Goal: Information Seeking & Learning: Learn about a topic

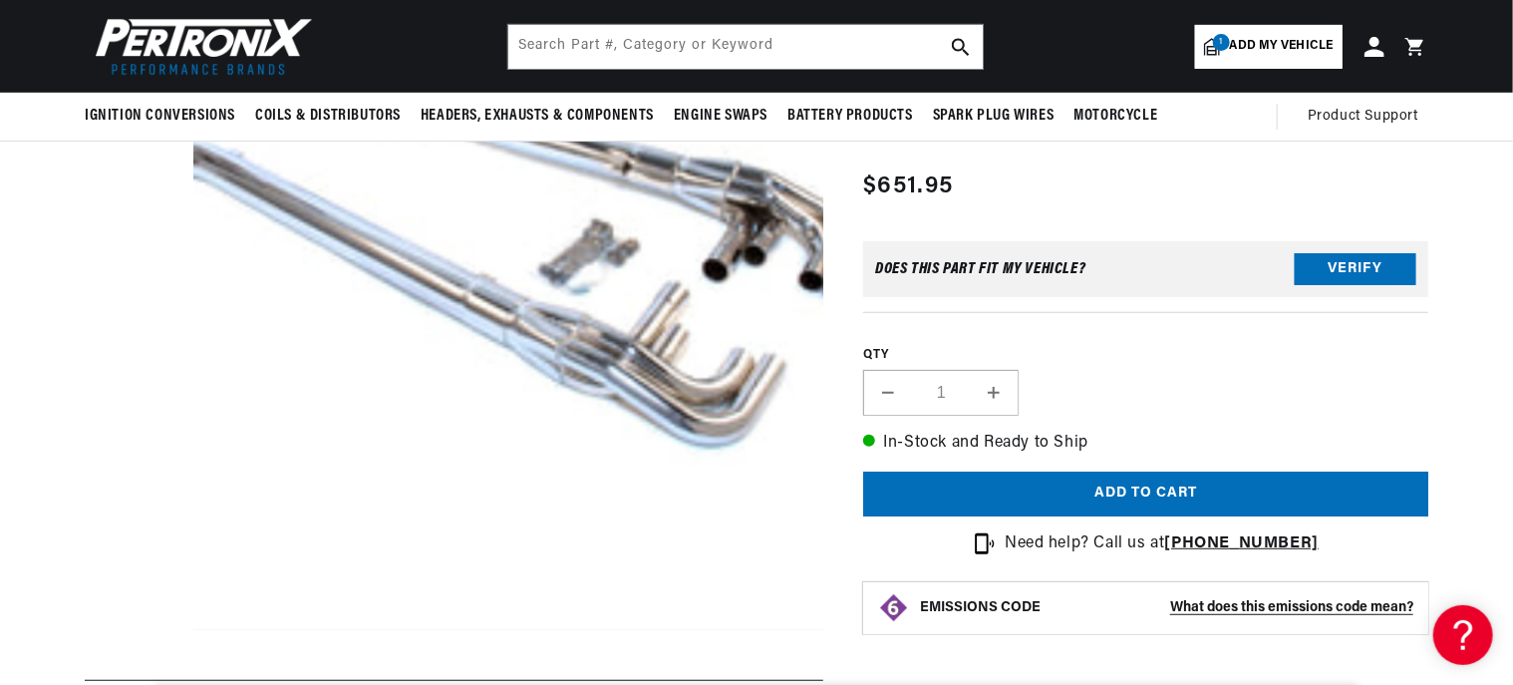
click at [132, 630] on button "Open media 1 in modal" at bounding box center [132, 630] width 0 height 0
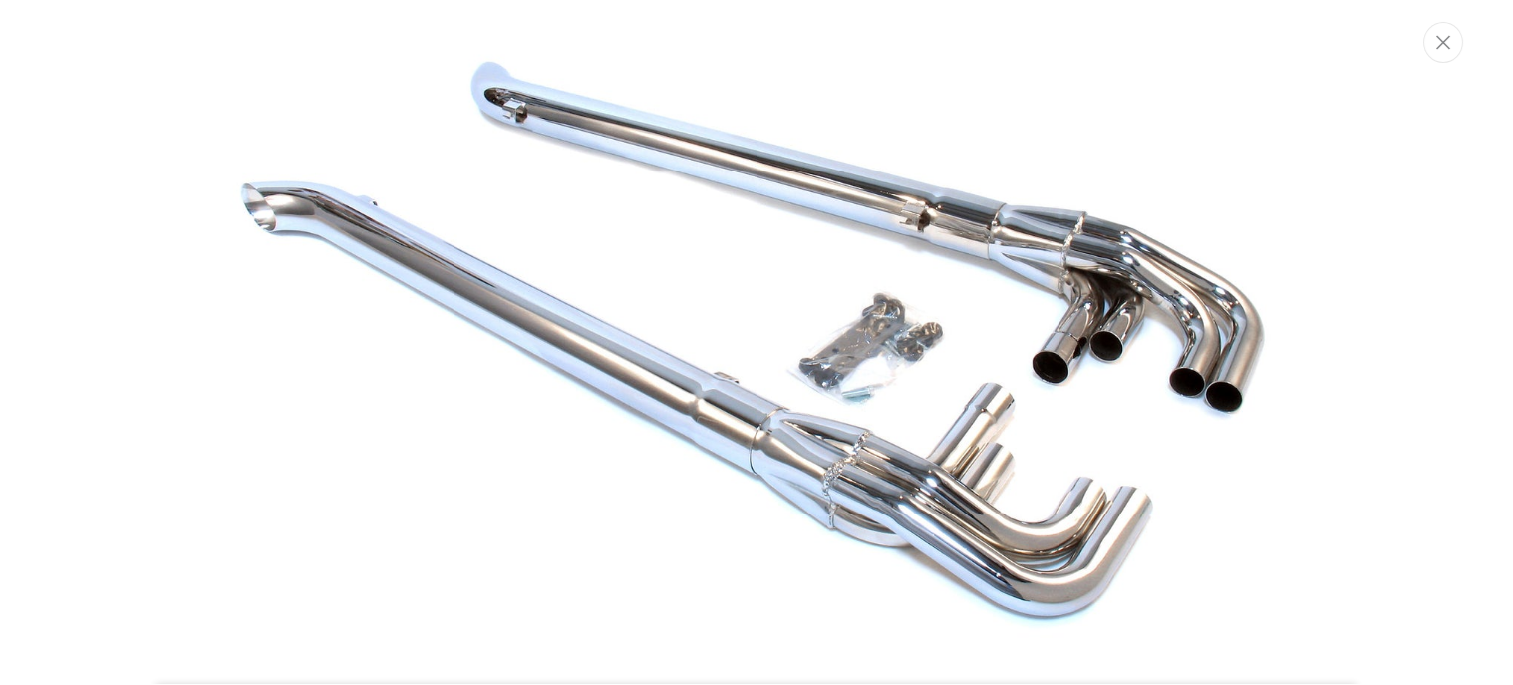
scroll to position [0, 604]
click at [1442, 48] on icon "Close" at bounding box center [1445, 42] width 14 height 15
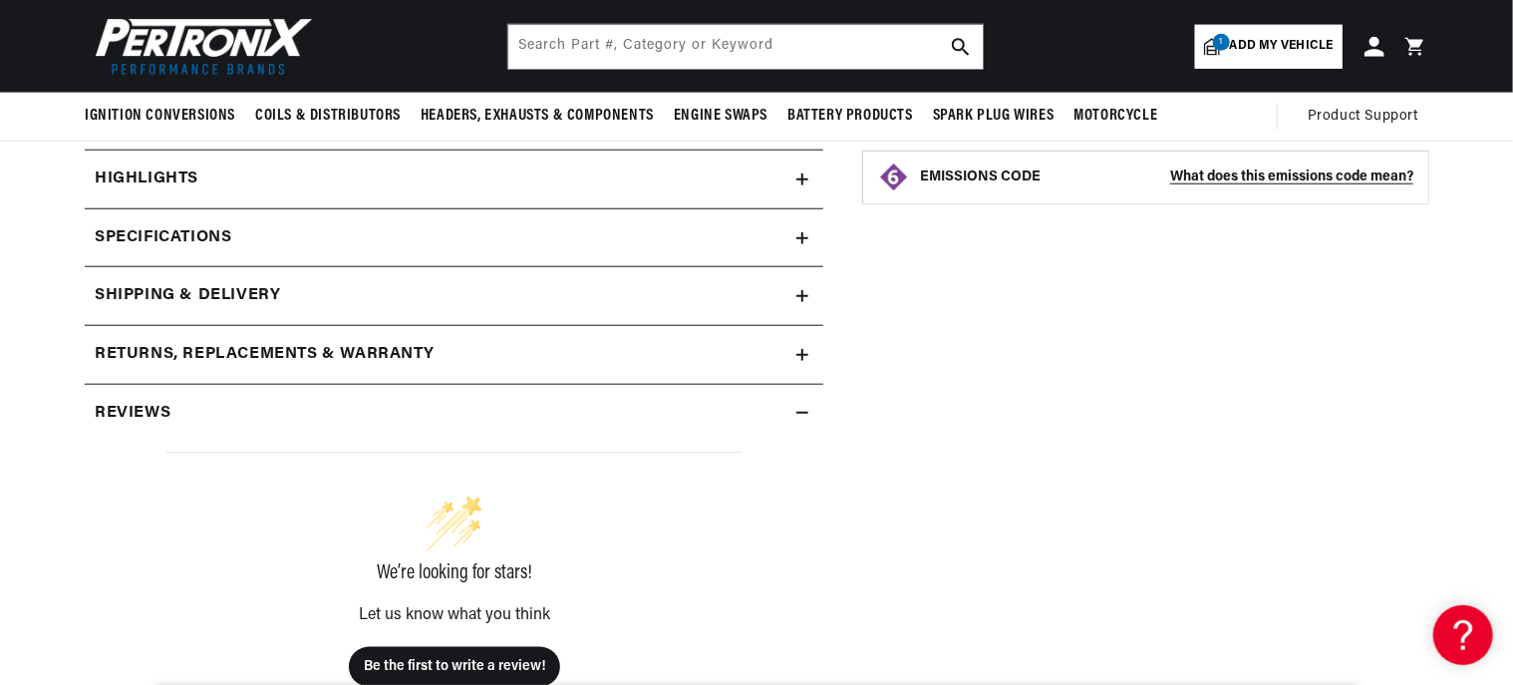
scroll to position [797, 0]
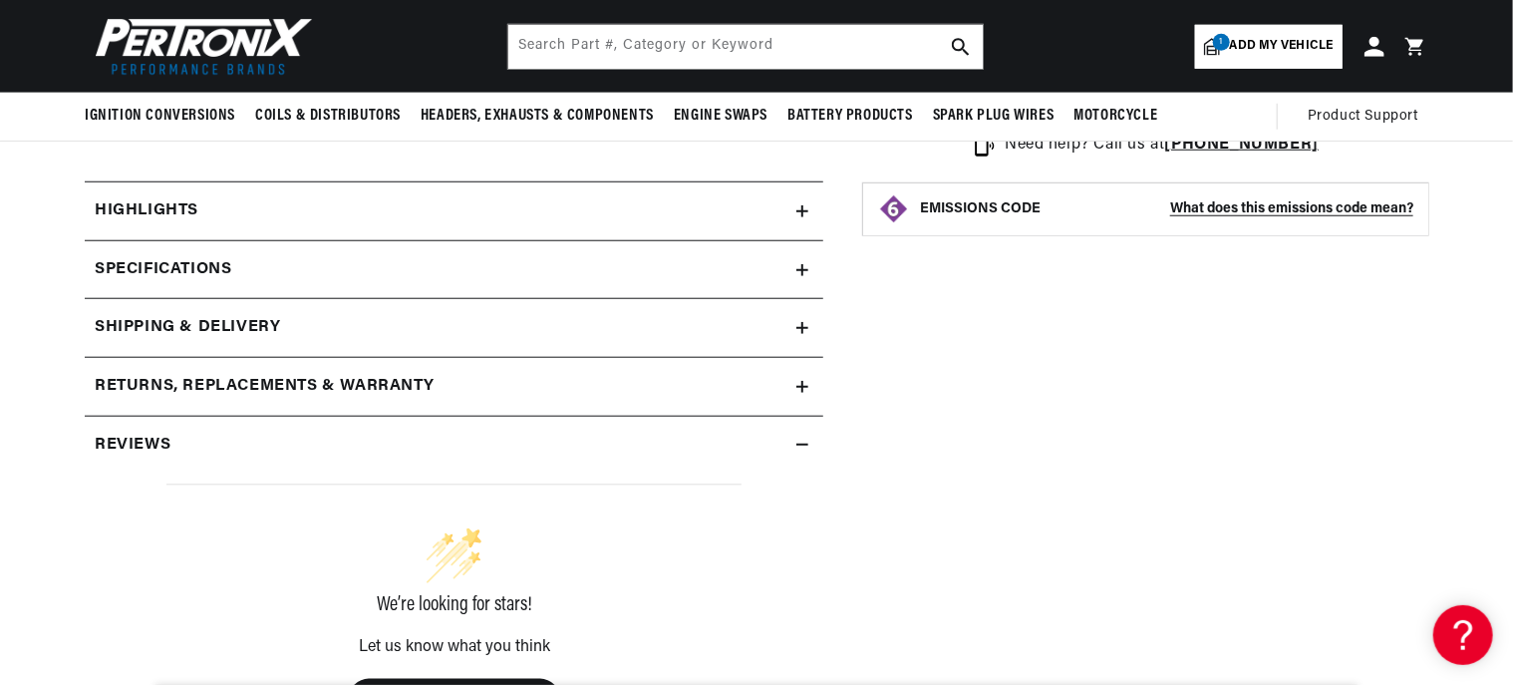
click at [799, 208] on icon at bounding box center [802, 211] width 12 height 12
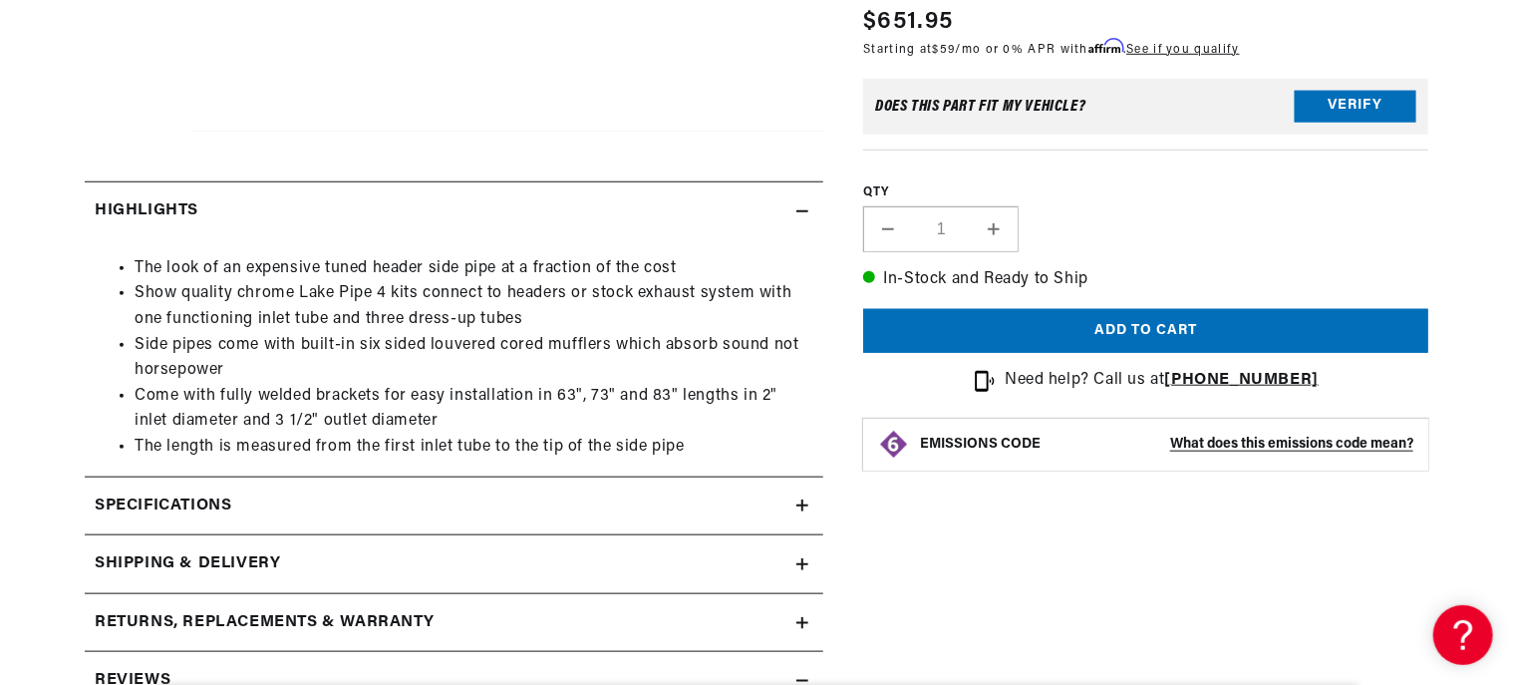
scroll to position [897, 0]
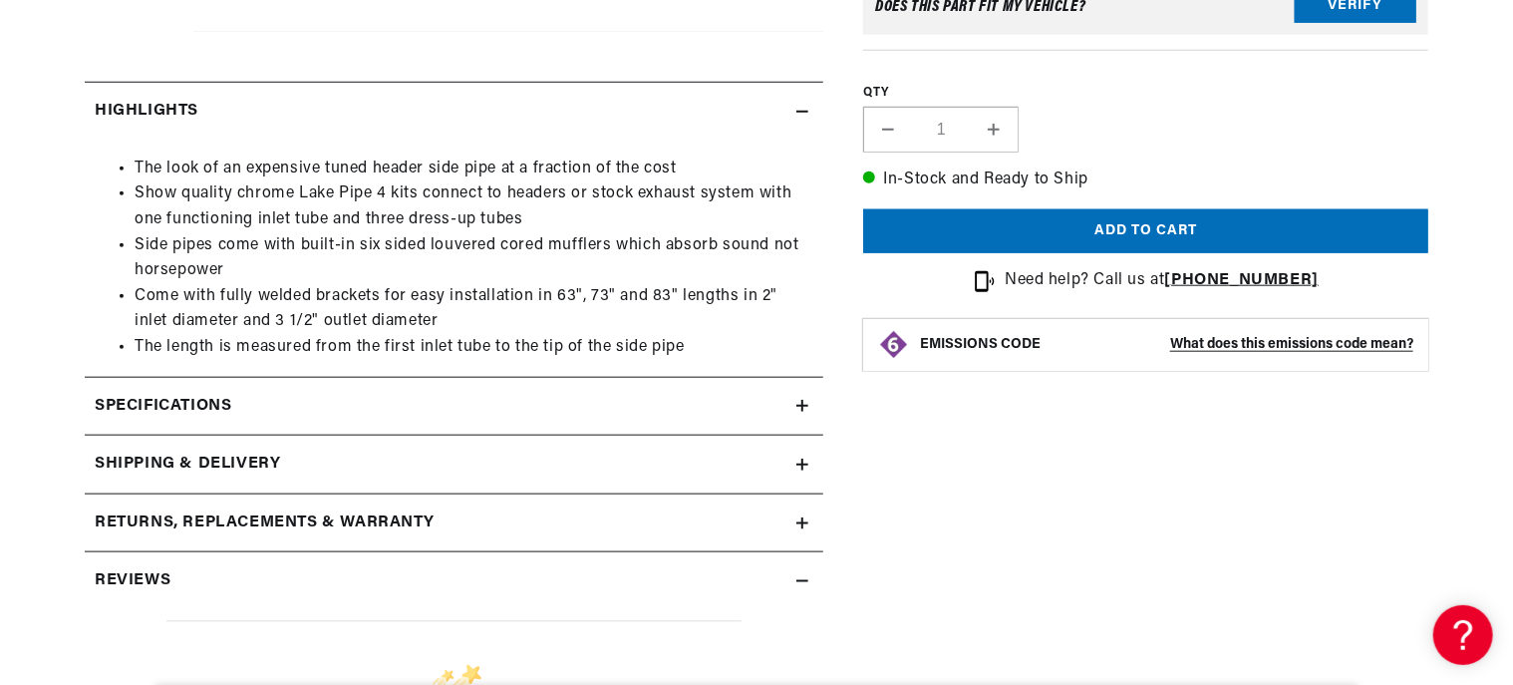
click at [792, 406] on div "Specifications" at bounding box center [441, 407] width 712 height 26
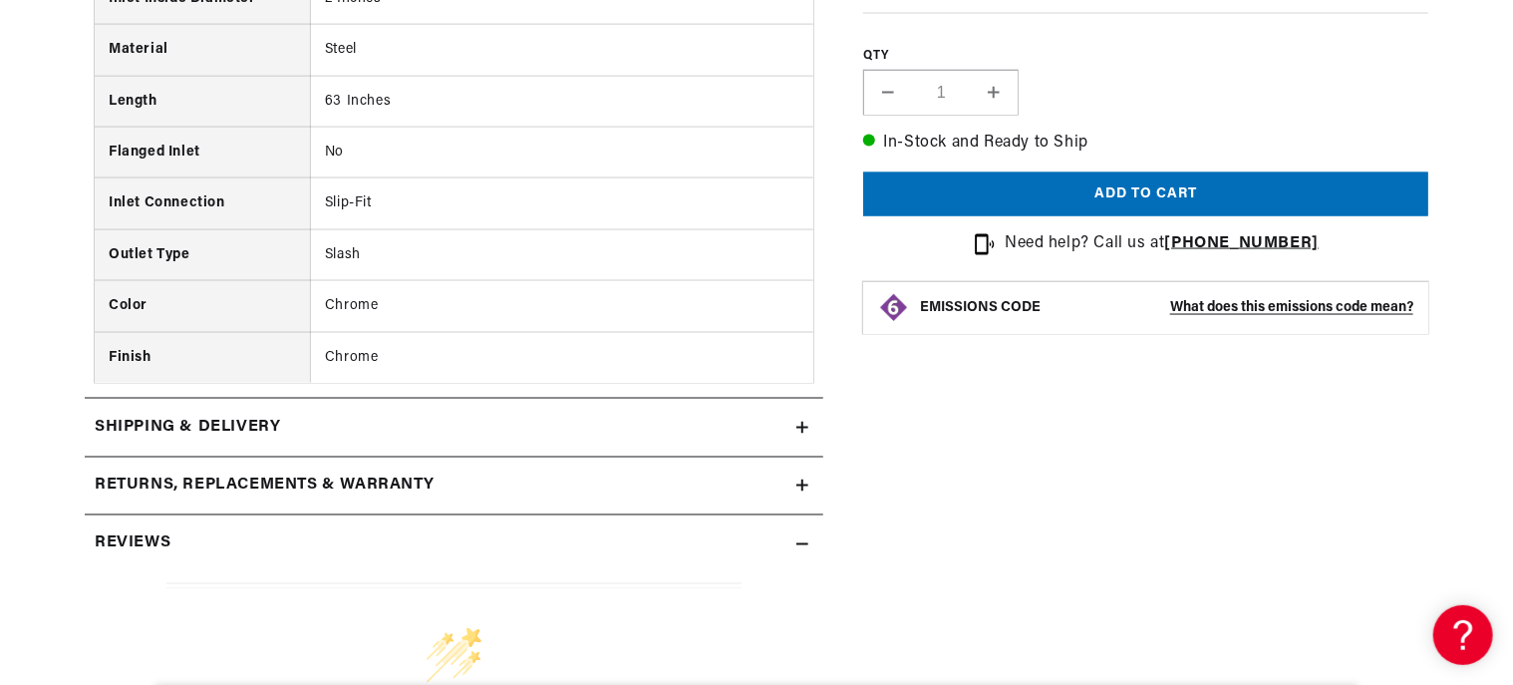
scroll to position [1495, 0]
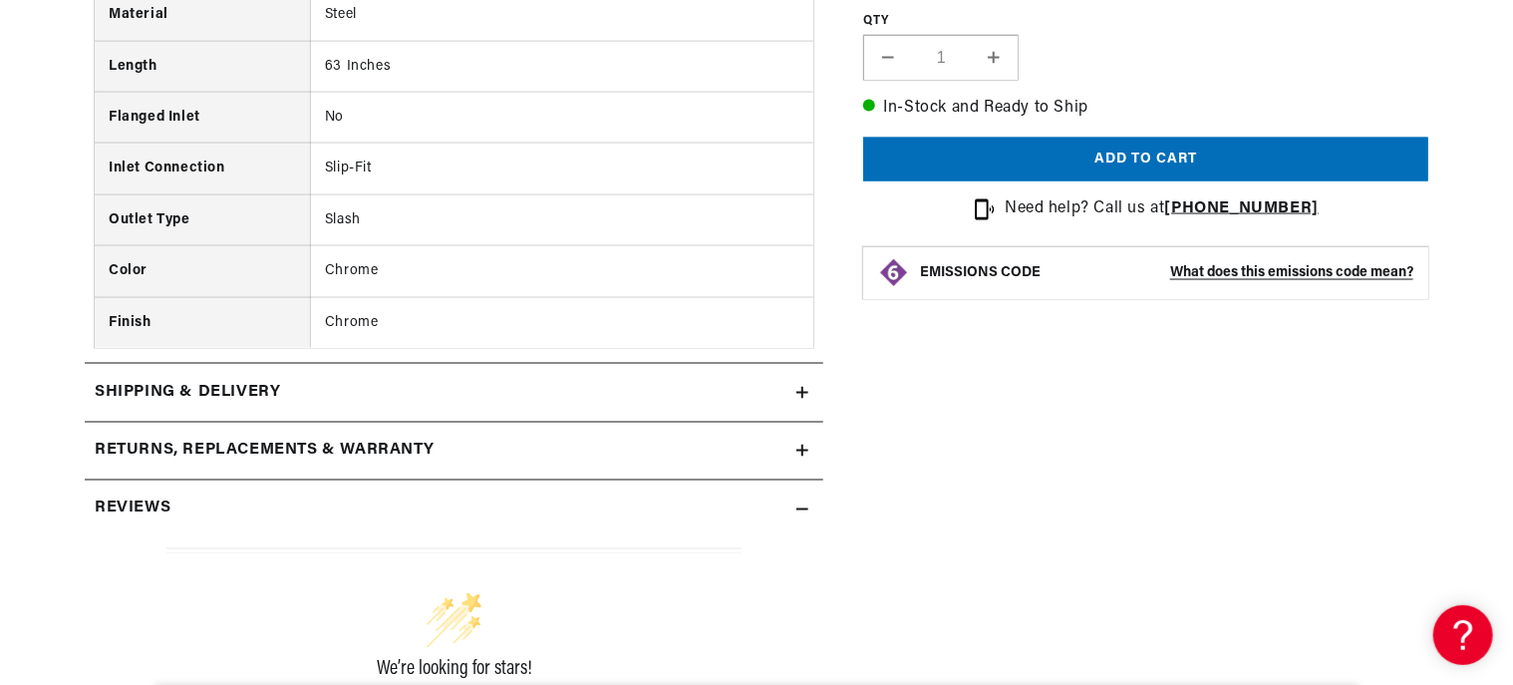
click at [806, 396] on summary "Shipping & Delivery" at bounding box center [454, 393] width 739 height 58
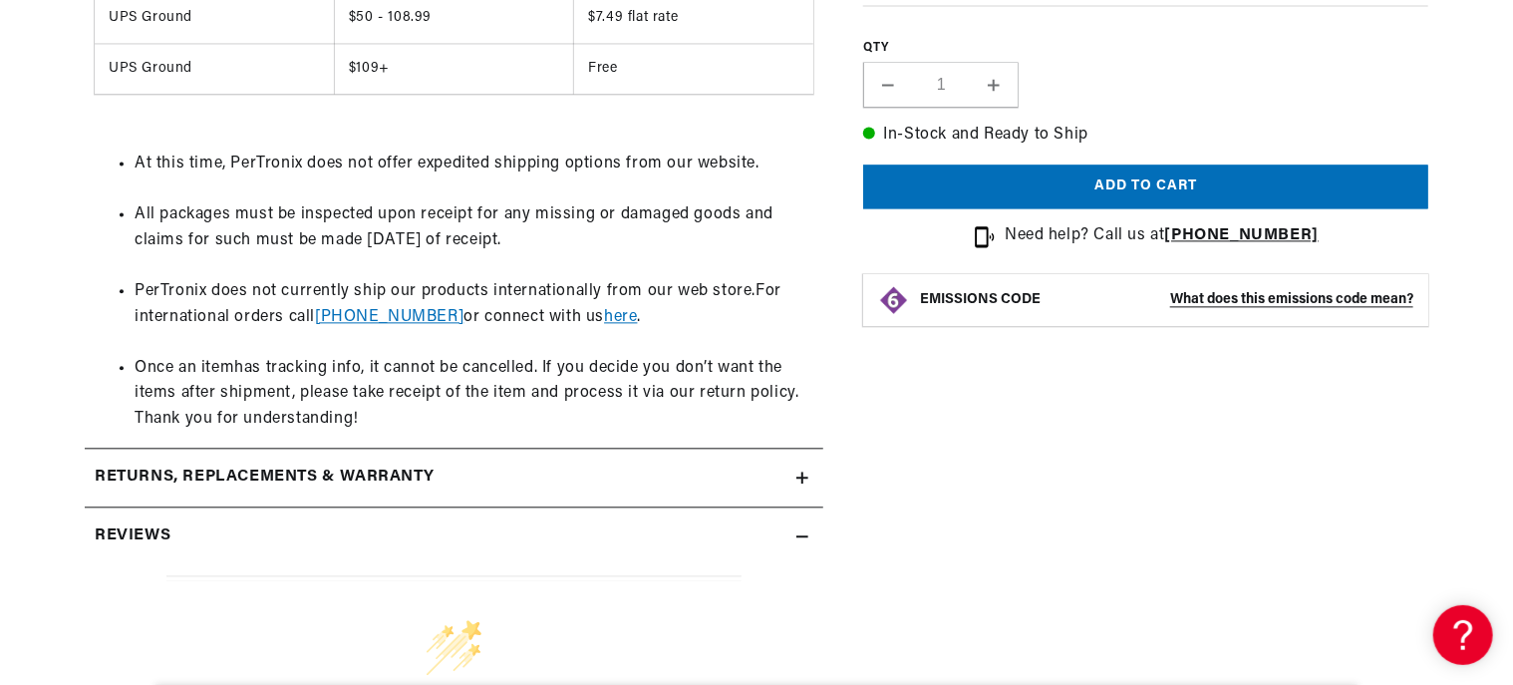
scroll to position [2193, 0]
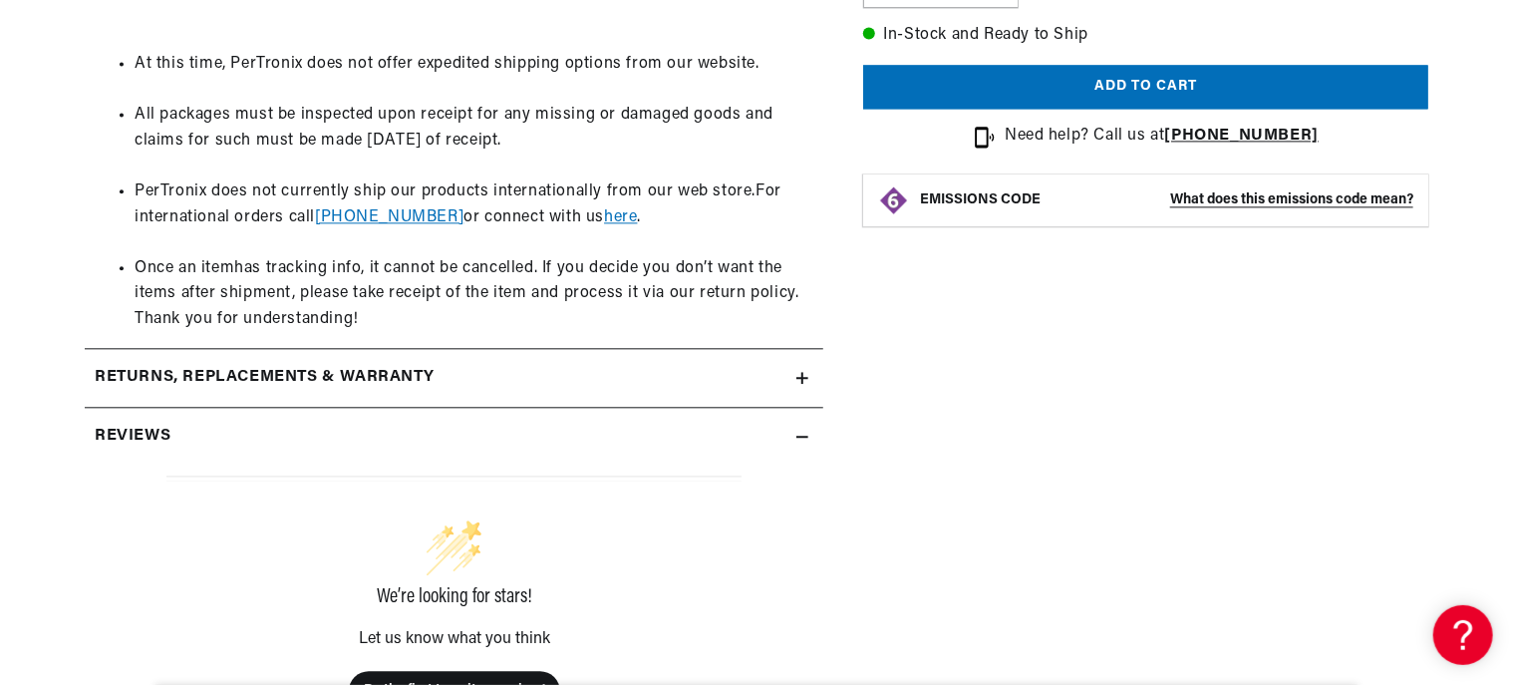
click at [805, 372] on icon at bounding box center [802, 378] width 12 height 12
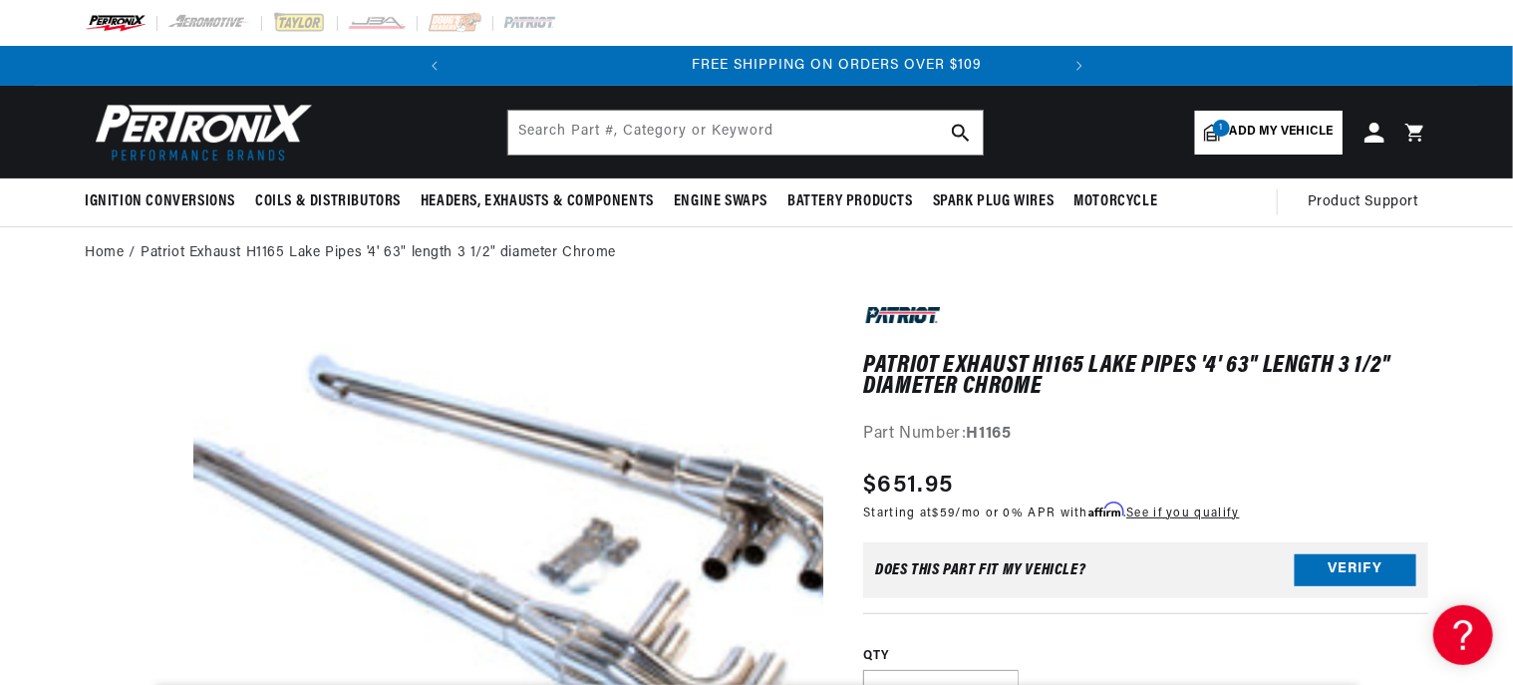
scroll to position [0, 604]
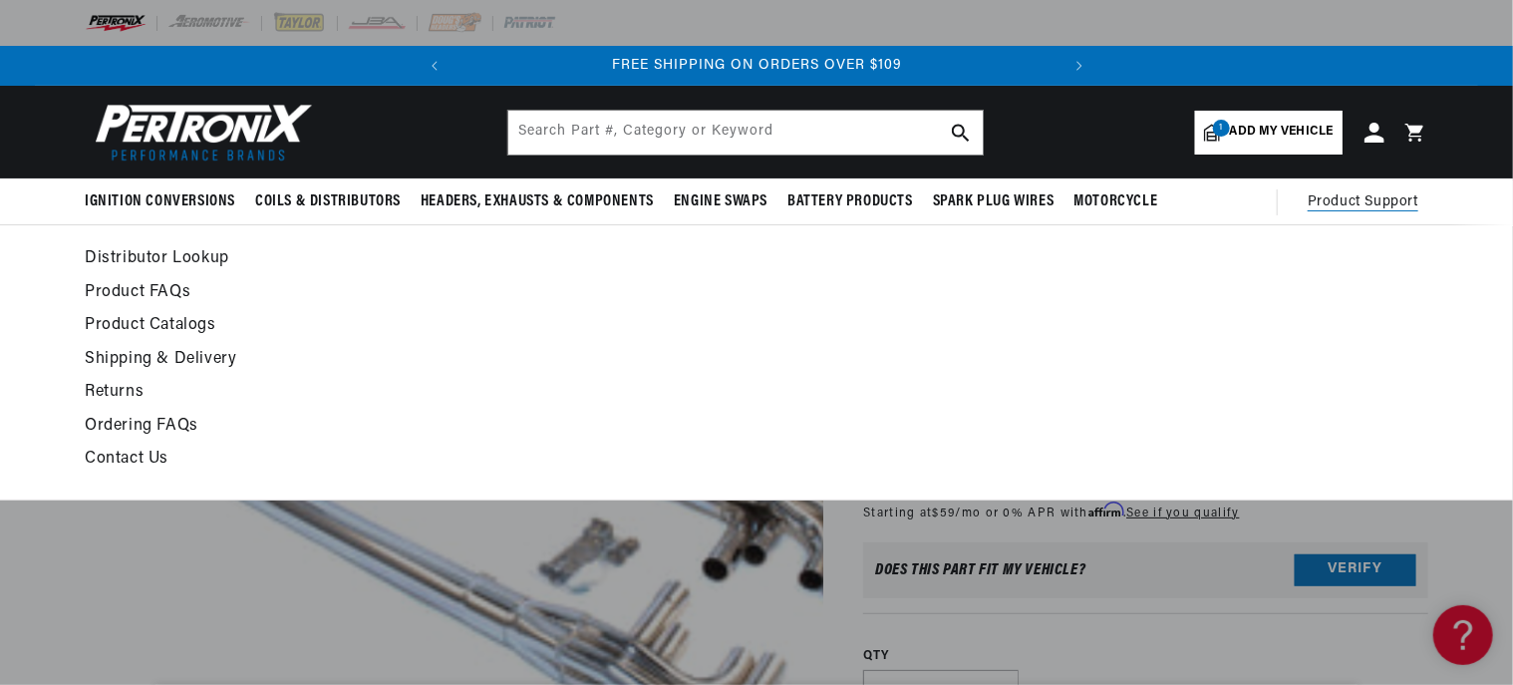
click at [1343, 195] on span "Product Support" at bounding box center [1363, 202] width 111 height 22
click at [163, 285] on link "Product FAQs" at bounding box center [575, 293] width 980 height 28
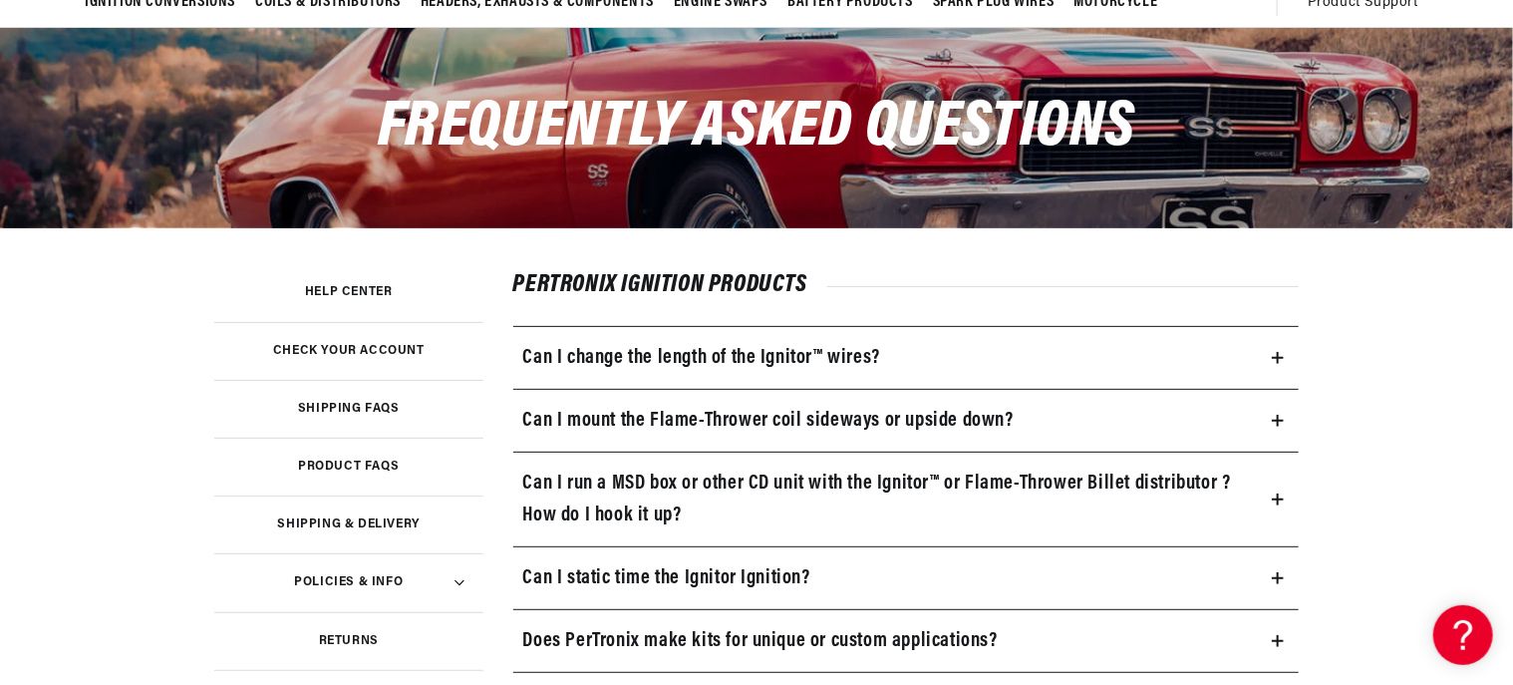
scroll to position [0, 604]
click at [312, 461] on h3 "Product FAQs" at bounding box center [348, 466] width 101 height 10
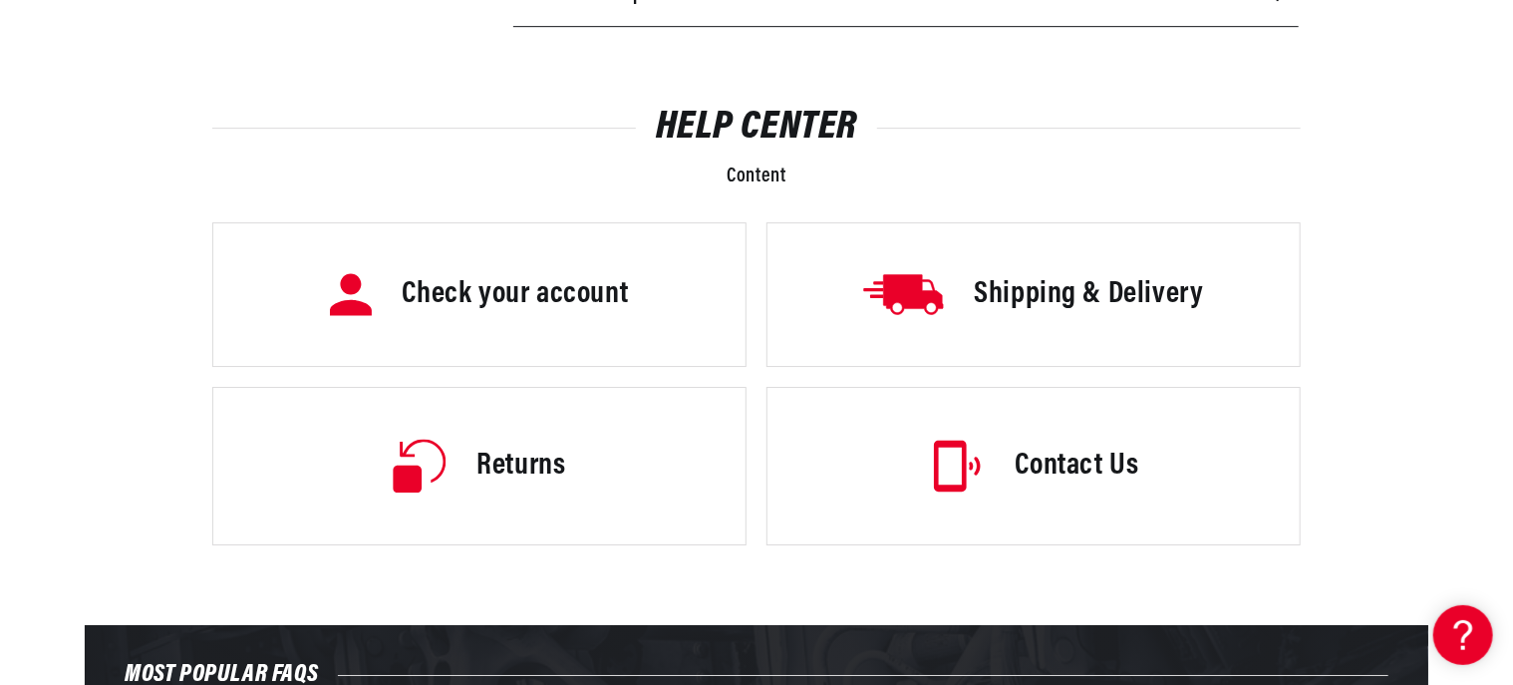
click at [1027, 466] on h3 "Contact Us" at bounding box center [1078, 467] width 124 height 42
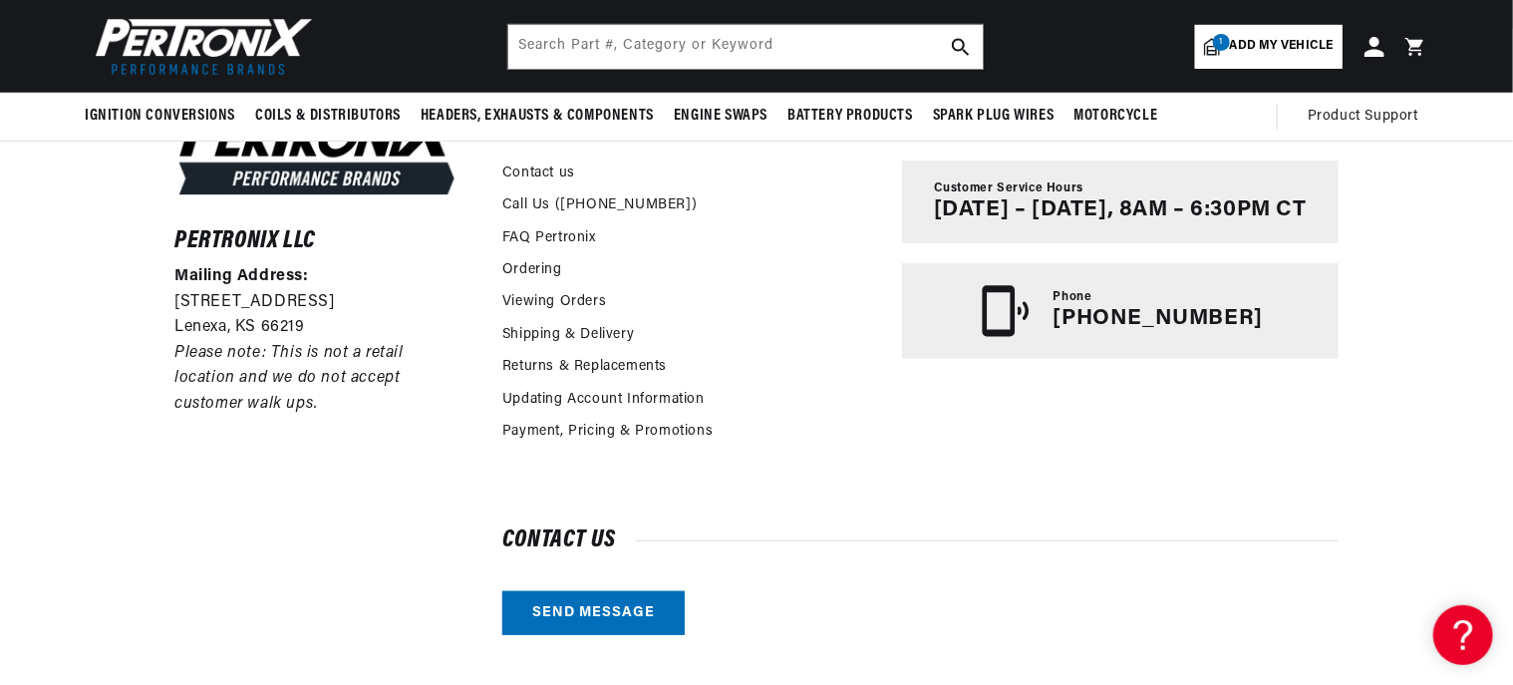
scroll to position [0, 604]
click at [602, 605] on link "Send message" at bounding box center [593, 613] width 182 height 45
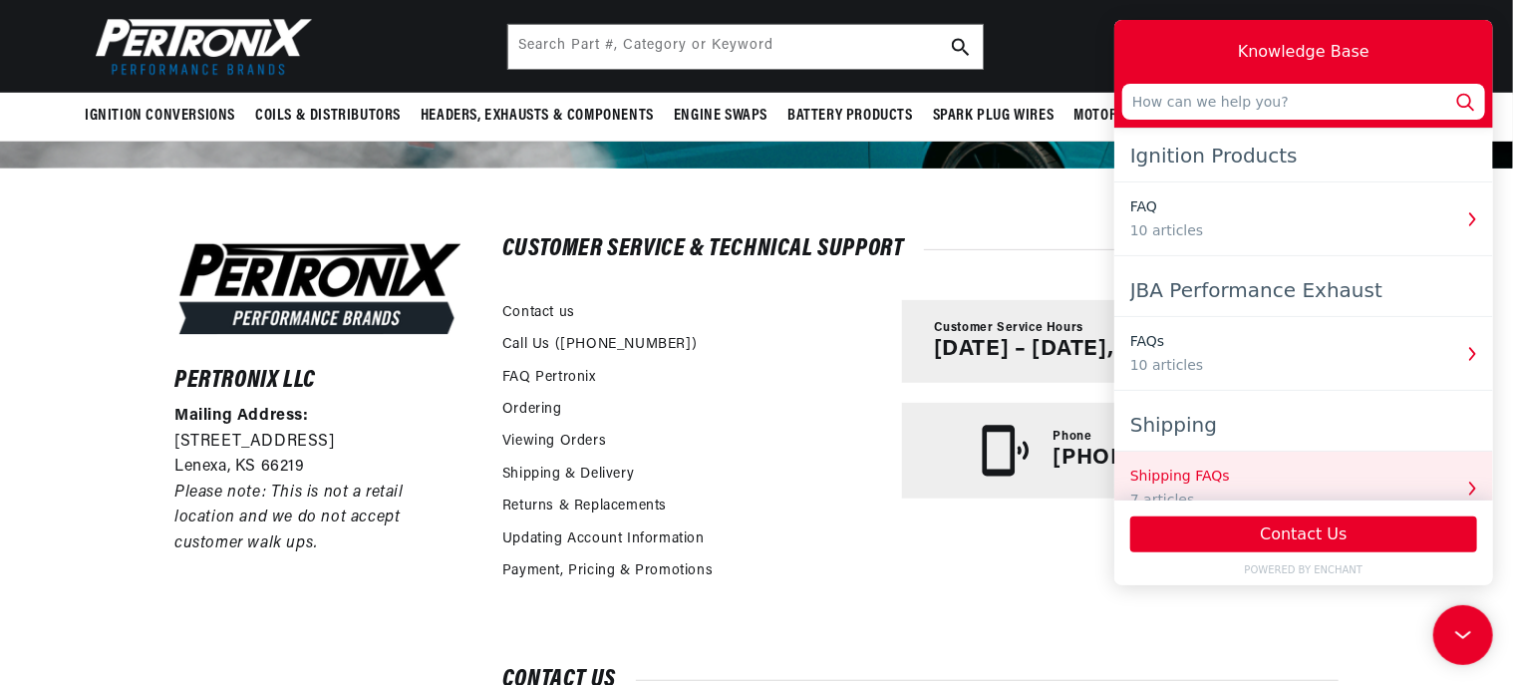
scroll to position [0, 0]
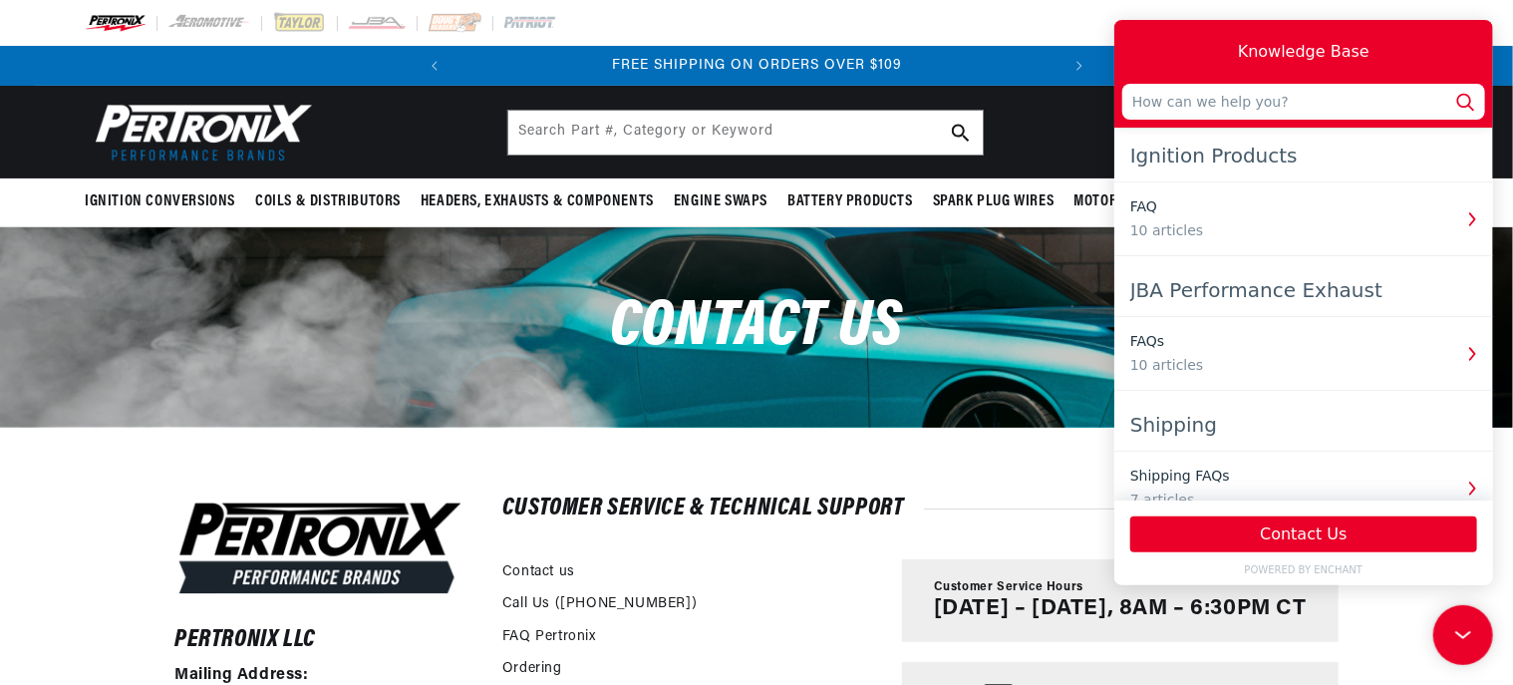
click at [735, 569] on div "Contact us" at bounding box center [692, 575] width 380 height 32
